Goal: Task Accomplishment & Management: Manage account settings

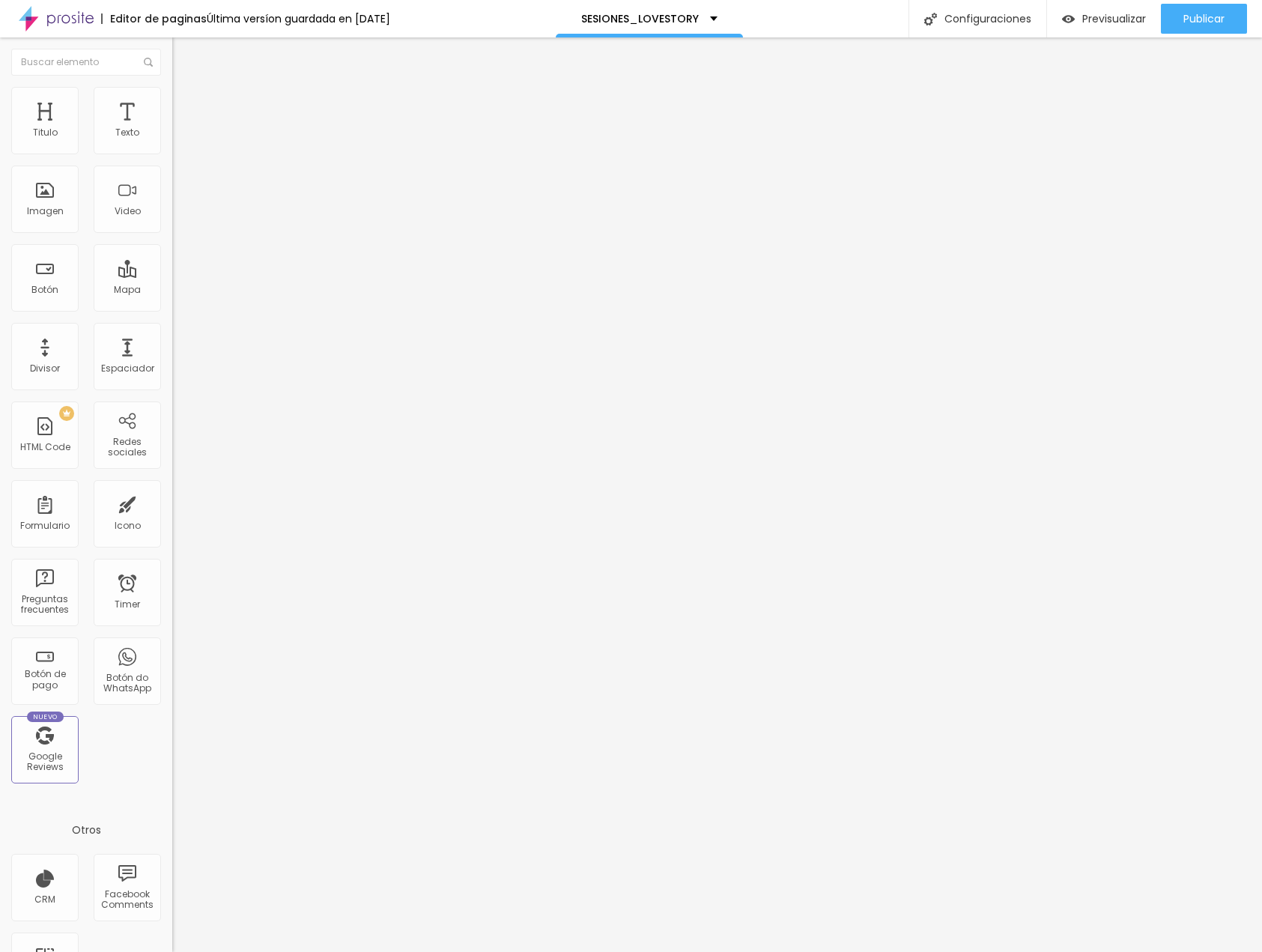
click at [173, 129] on span "Cambiar image" at bounding box center [215, 122] width 84 height 12
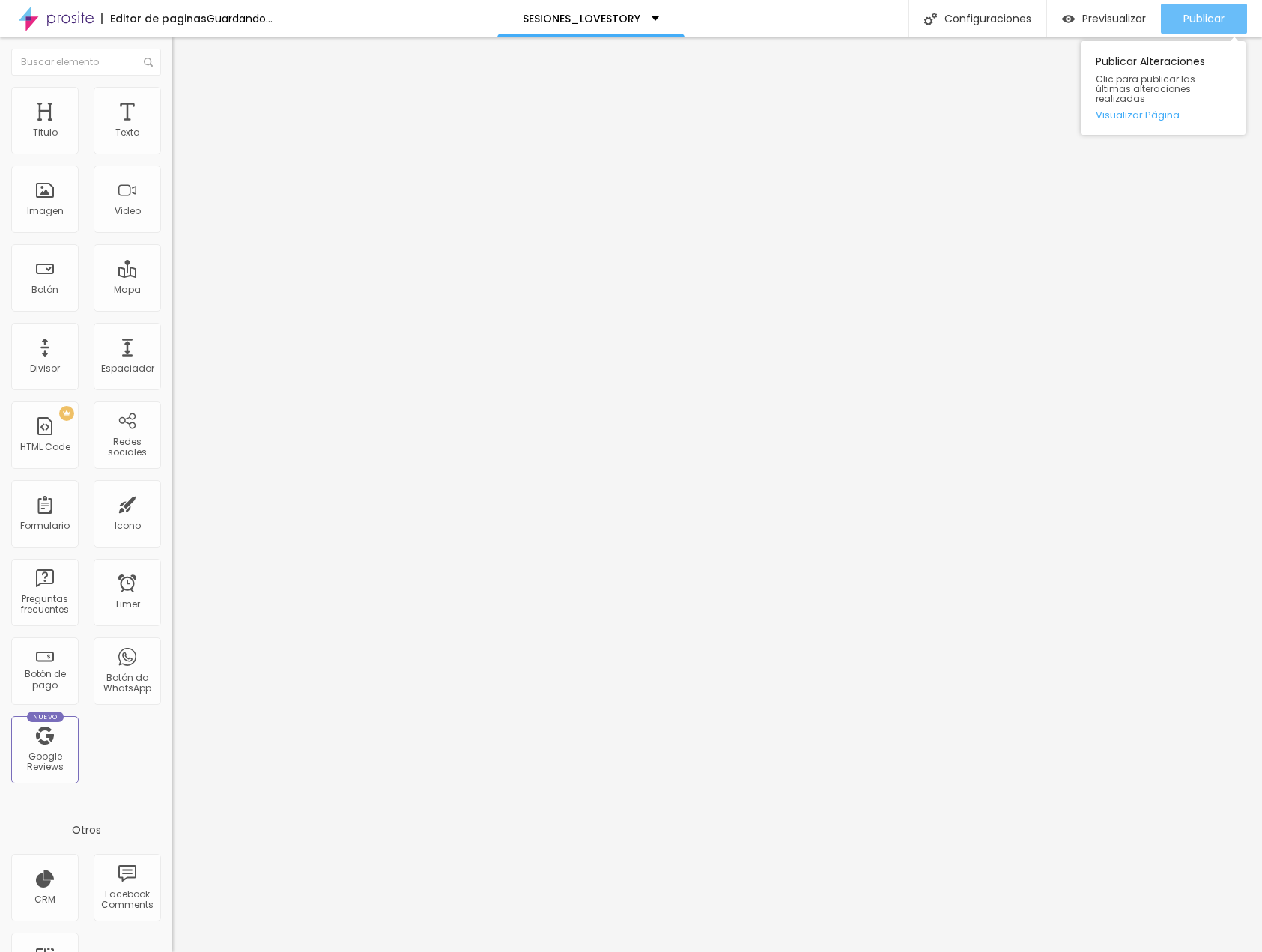
click at [1193, 26] on div "Publicar" at bounding box center [1204, 19] width 41 height 30
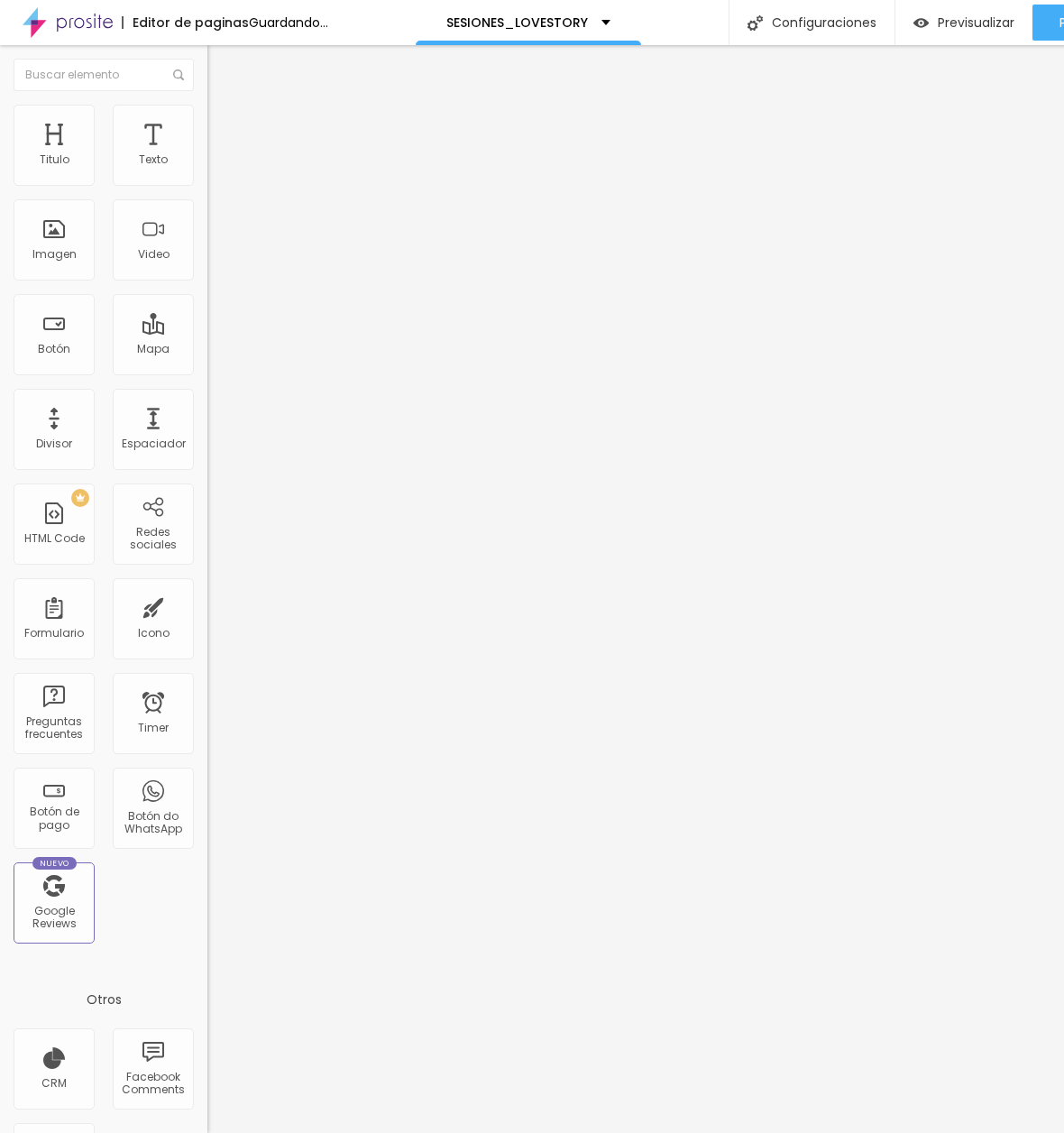
click at [208, 155] on span "Cambiar image" at bounding box center [259, 147] width 101 height 15
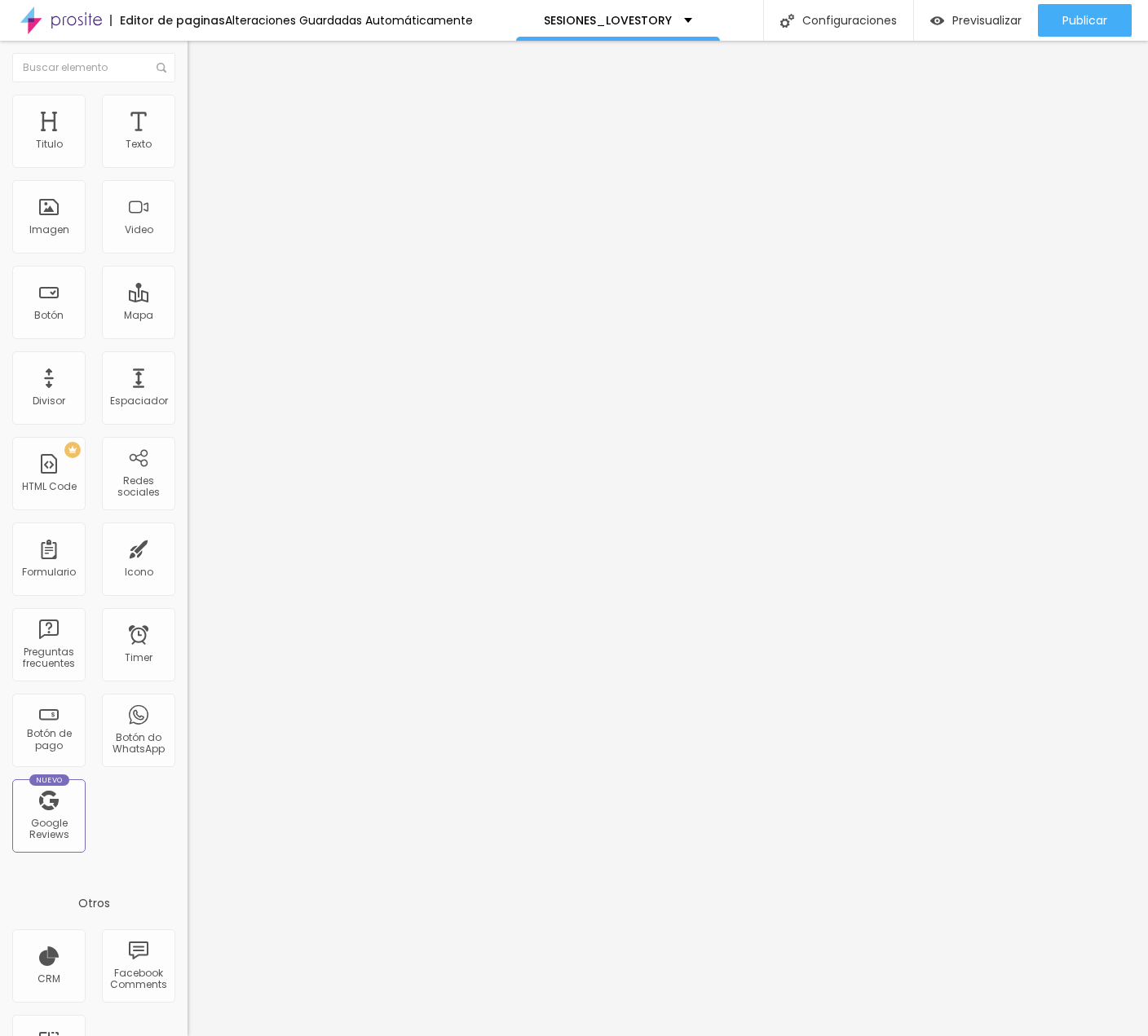
click at [188, 140] on span "Cambiar image" at bounding box center [234, 133] width 92 height 13
click at [1063, 15] on span "Publicar" at bounding box center [1085, 20] width 45 height 13
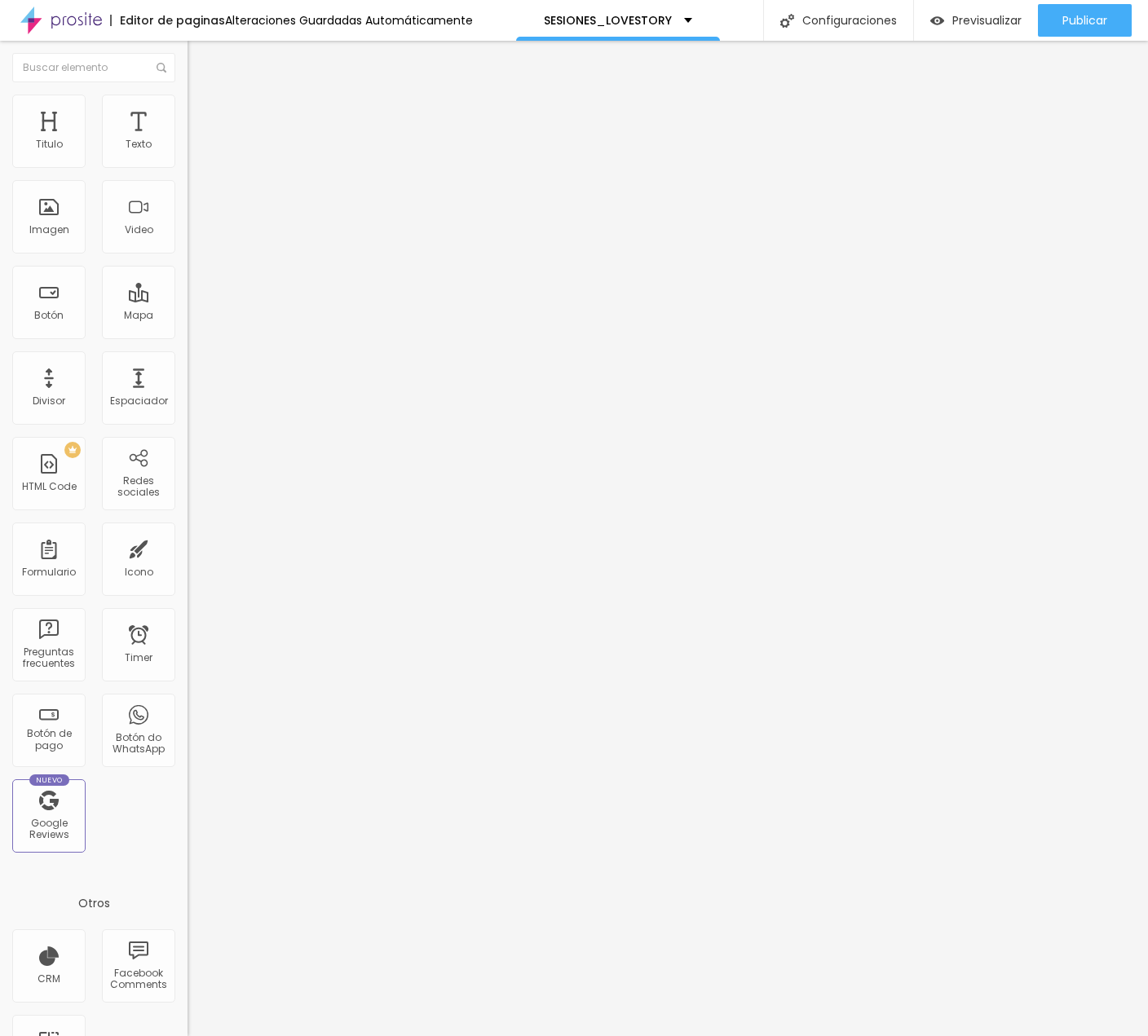
click at [188, 140] on span "Cambiar image" at bounding box center [234, 133] width 92 height 13
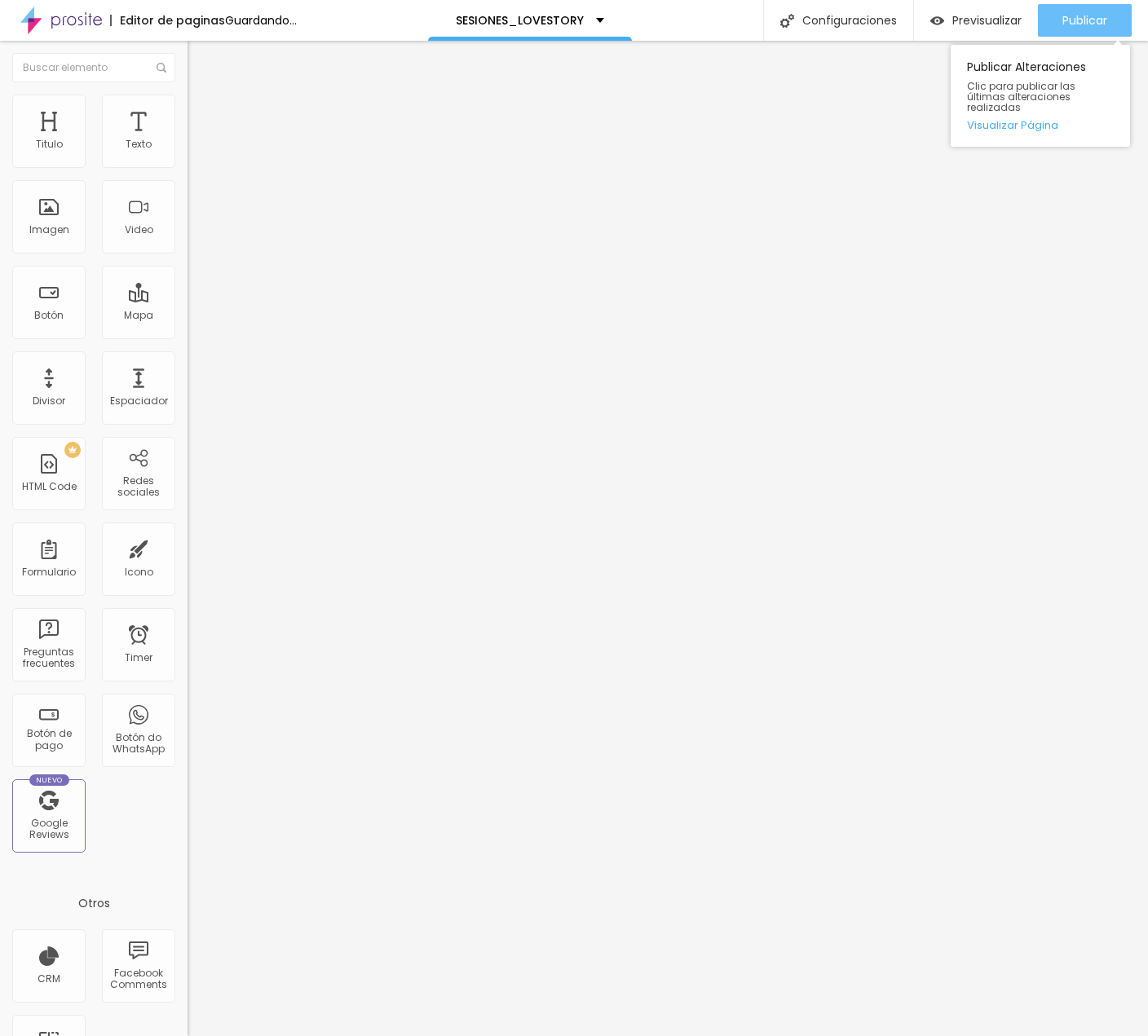
click at [1076, 14] on span "Publicar" at bounding box center [1085, 20] width 45 height 13
